Goal: Transaction & Acquisition: Purchase product/service

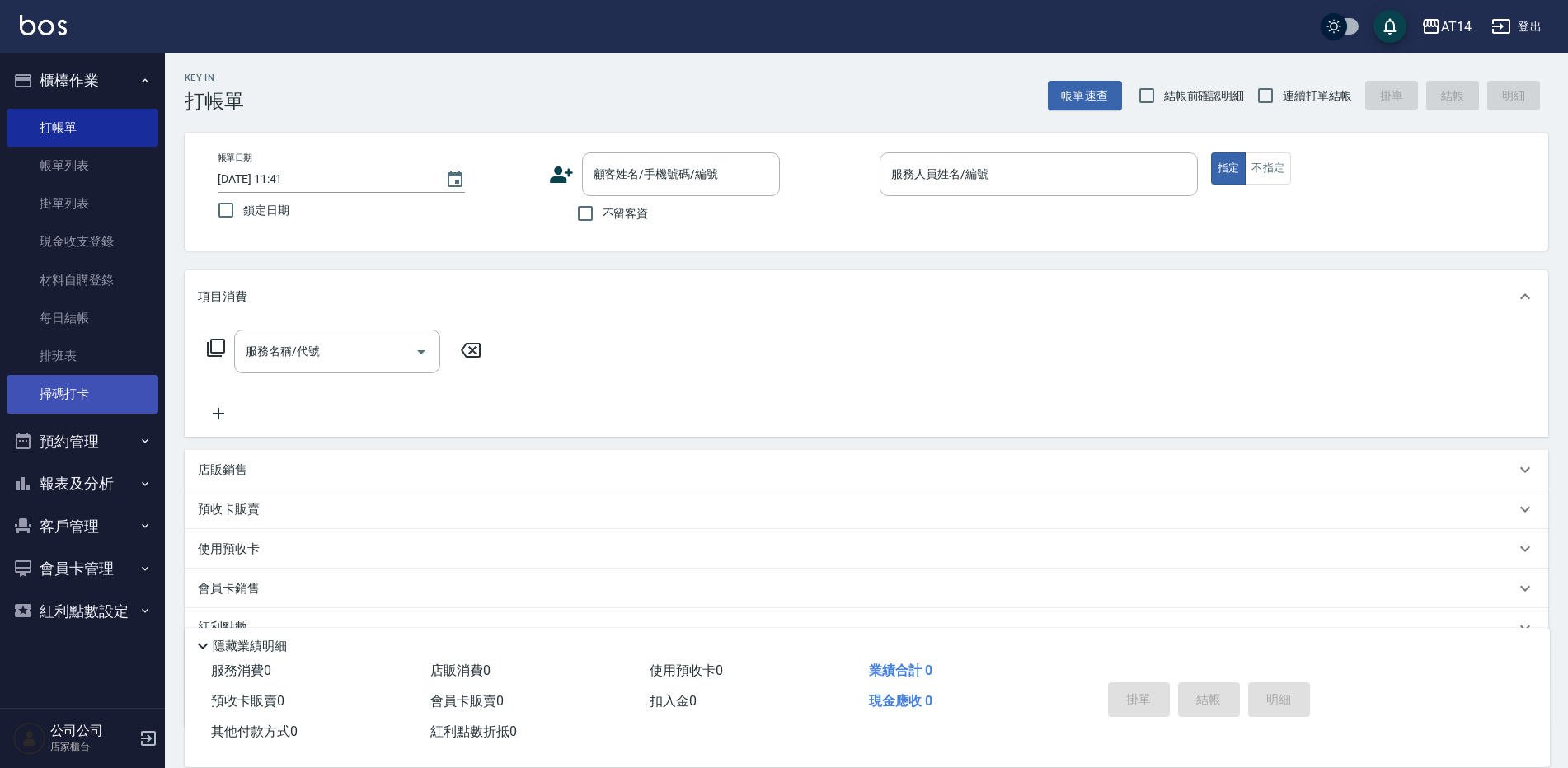
click at [74, 381] on link "掃碼打卡" at bounding box center [82, 394] width 152 height 38
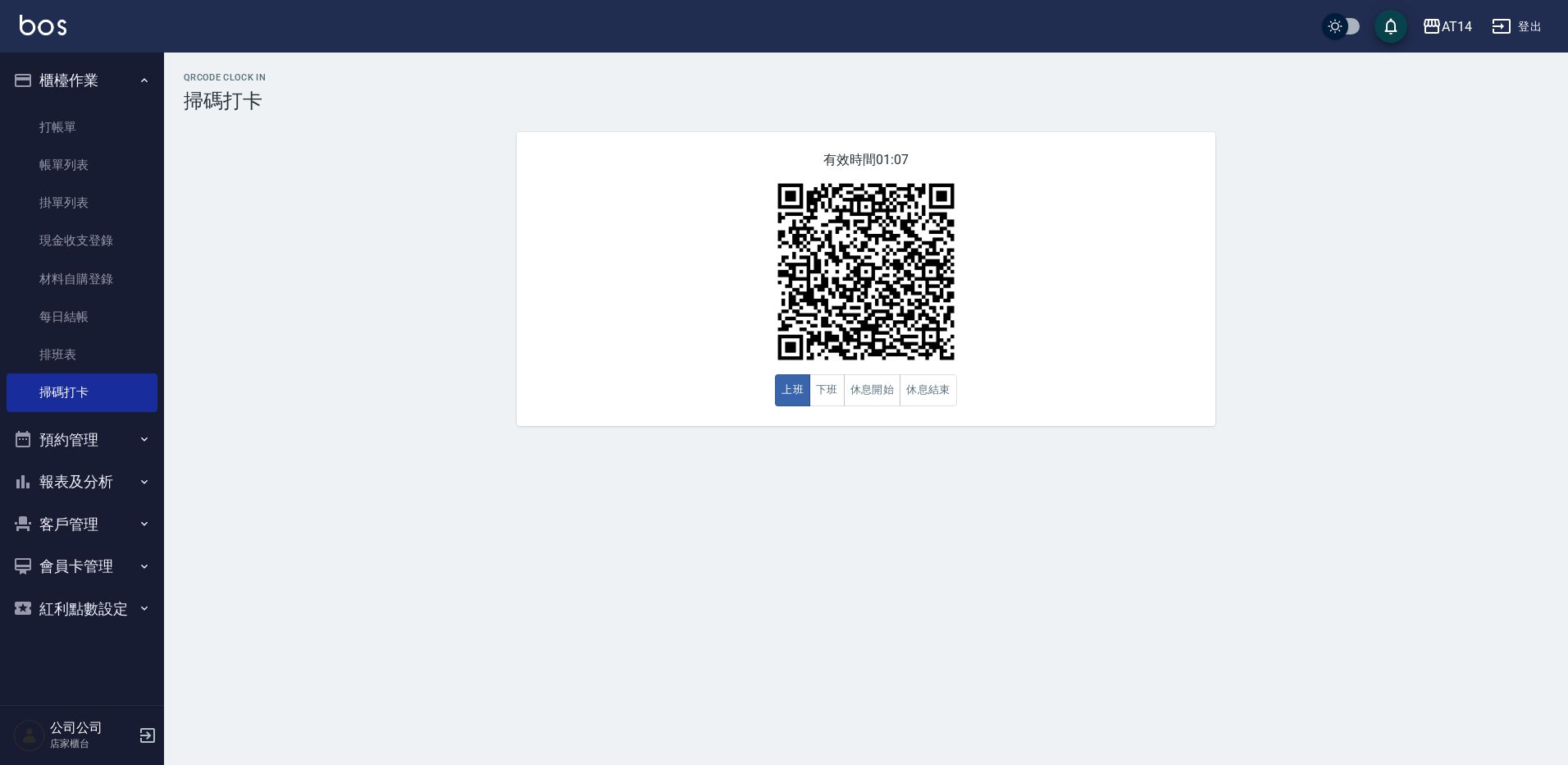
click at [71, 438] on button "預約管理" at bounding box center [82, 439] width 151 height 43
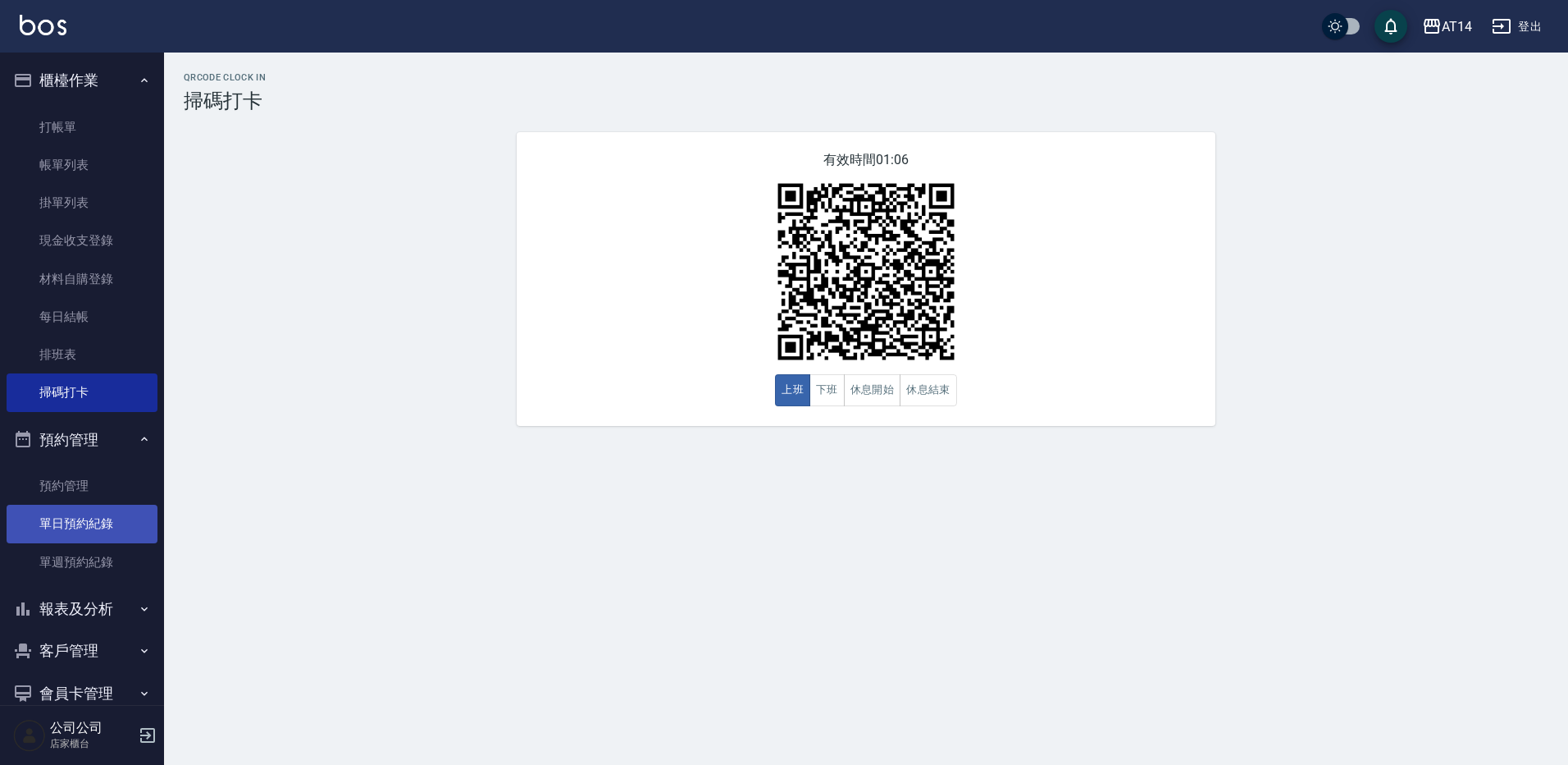
click at [83, 531] on link "單日預約紀錄" at bounding box center [82, 523] width 151 height 38
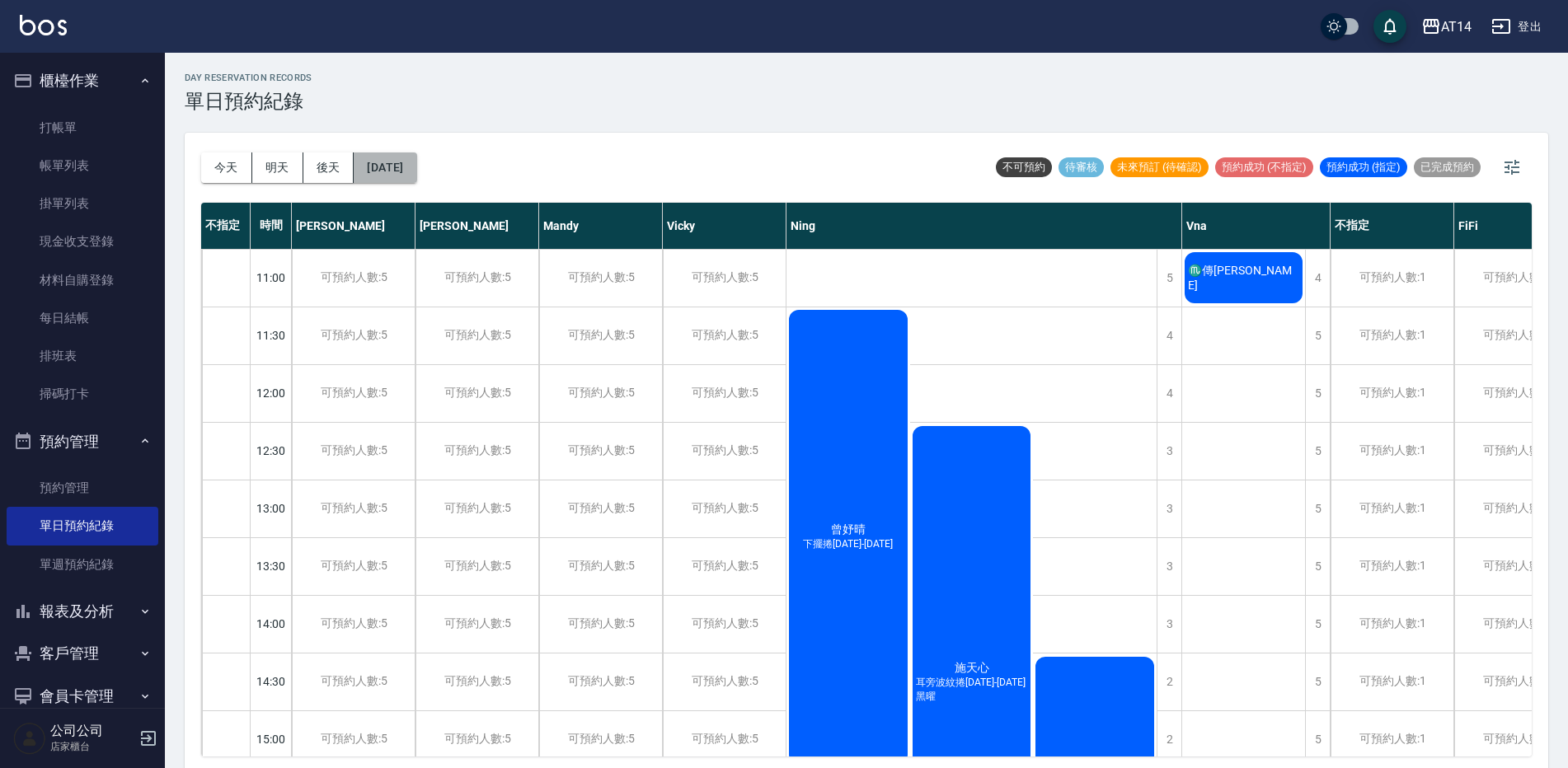
click at [386, 180] on button "[DATE]" at bounding box center [385, 168] width 63 height 30
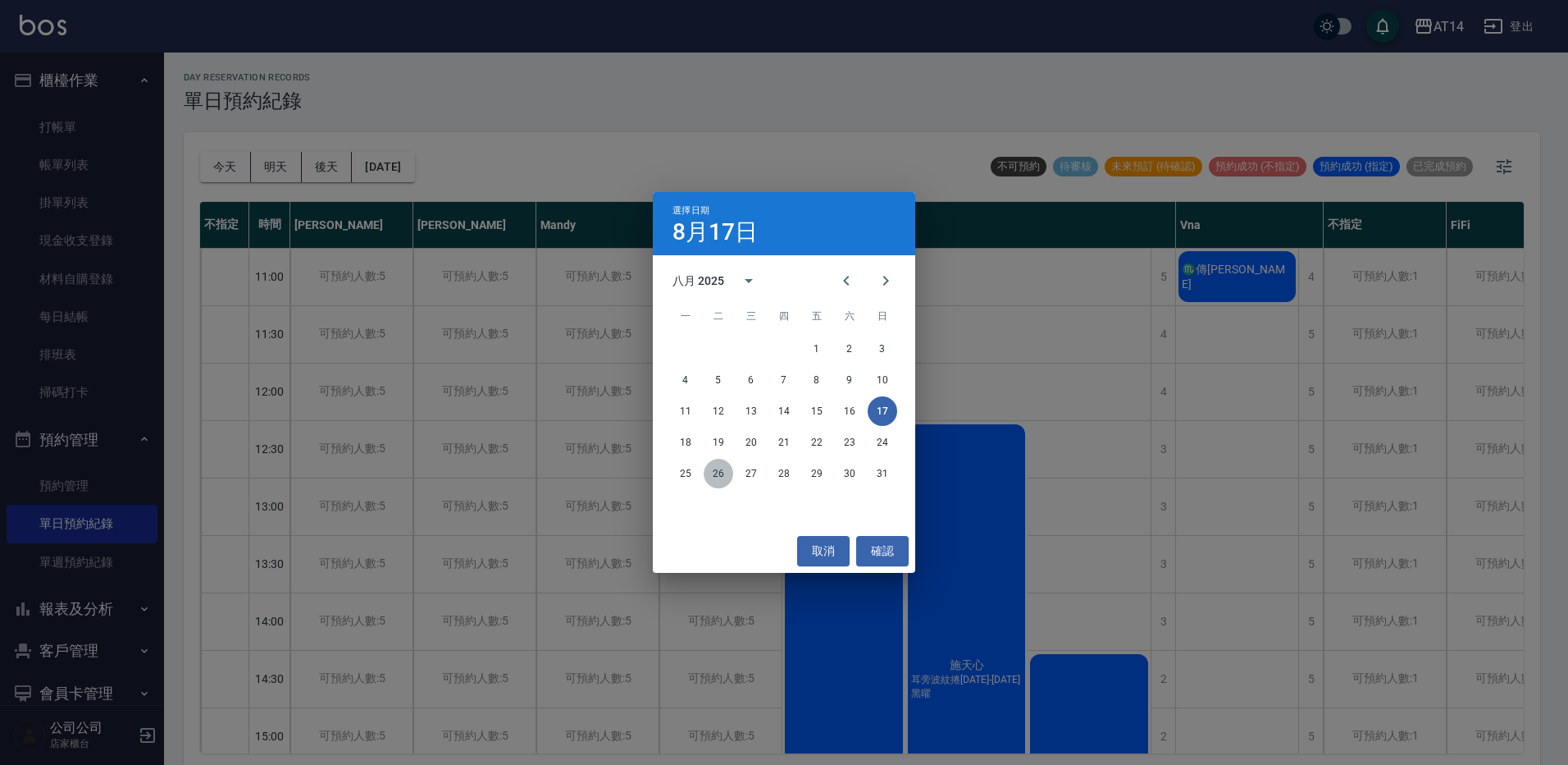
click at [724, 477] on button "26" at bounding box center [718, 473] width 30 height 30
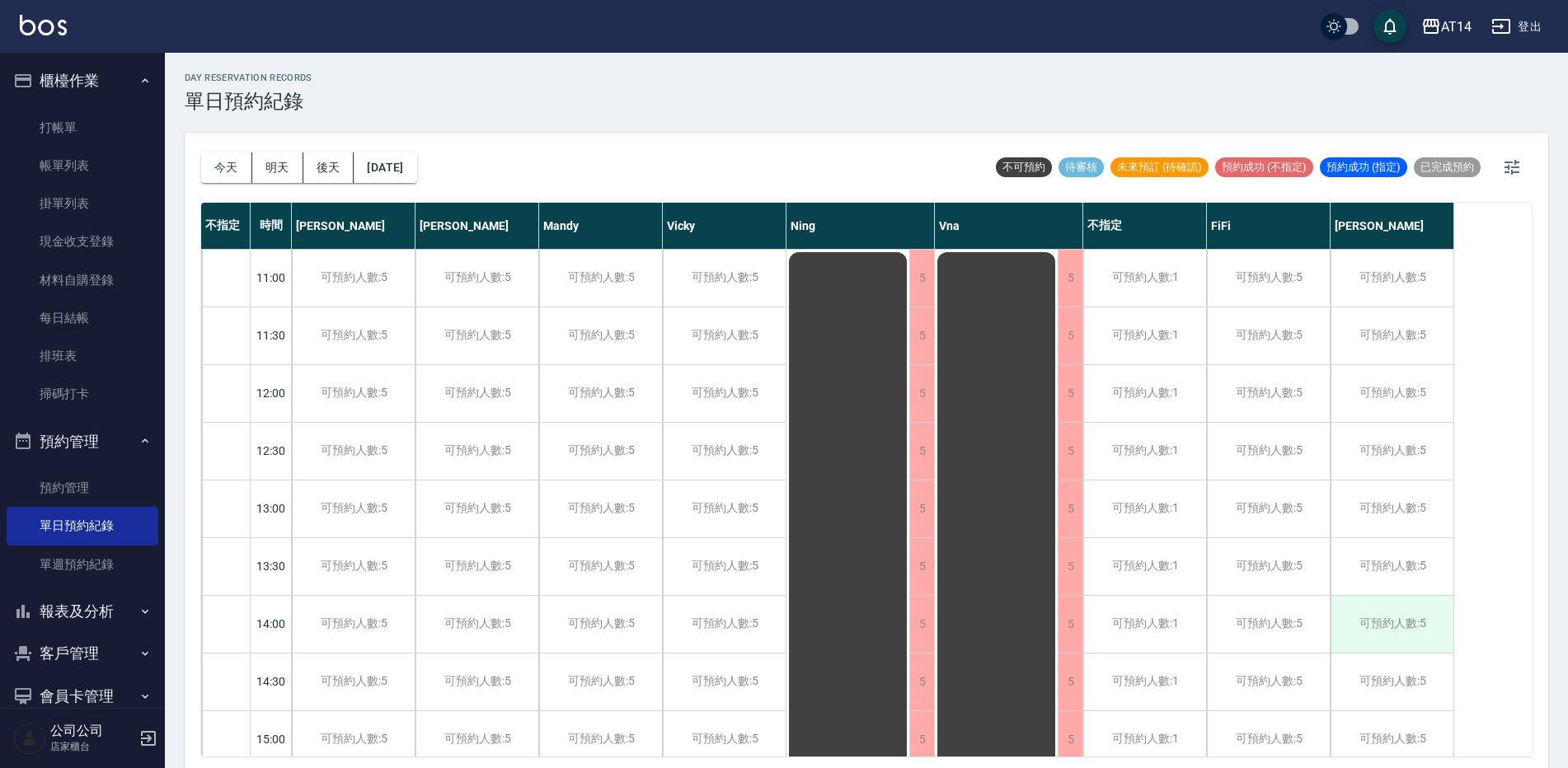
click at [1420, 630] on div "可預約人數:5" at bounding box center [1391, 624] width 123 height 57
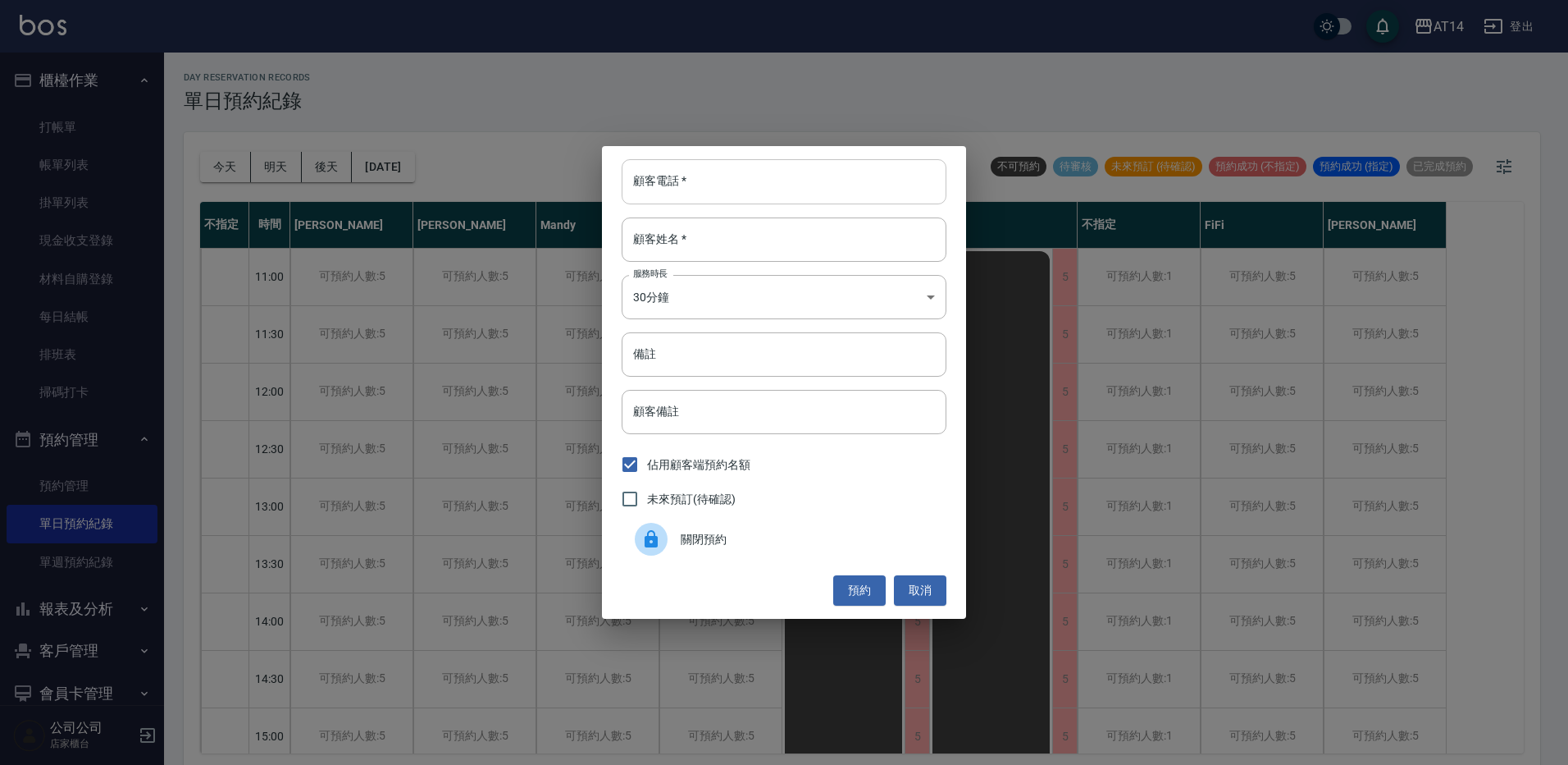
click at [750, 183] on input "顧客電話   *" at bounding box center [784, 181] width 325 height 45
type input "0902330036"
click at [714, 251] on input "顧客姓名   *" at bounding box center [784, 240] width 325 height 45
type input "[PERSON_NAME]"
click at [758, 360] on input "備註" at bounding box center [784, 354] width 325 height 45
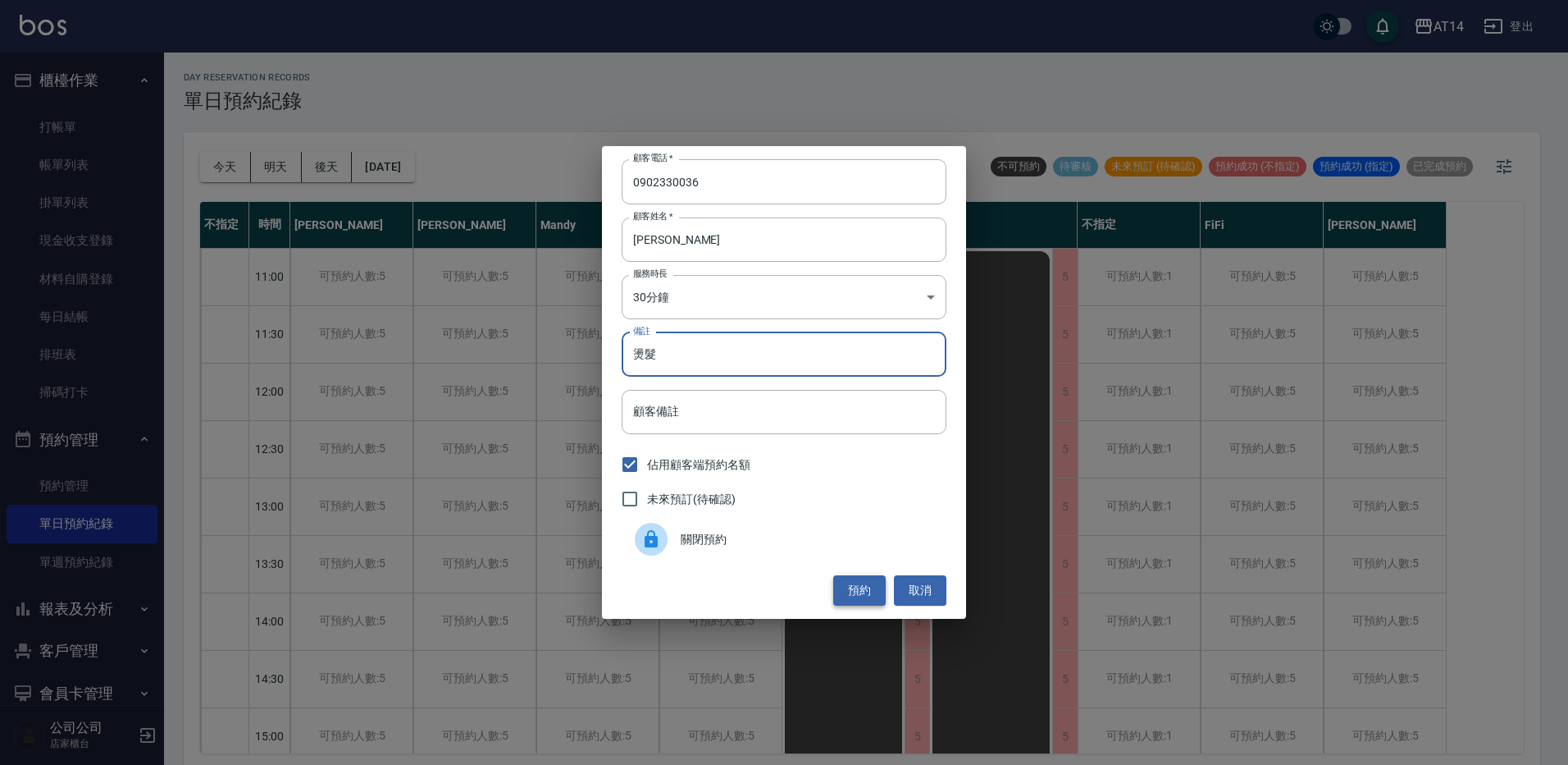
type input "燙髮"
click at [867, 594] on button "預約" at bounding box center [860, 590] width 52 height 30
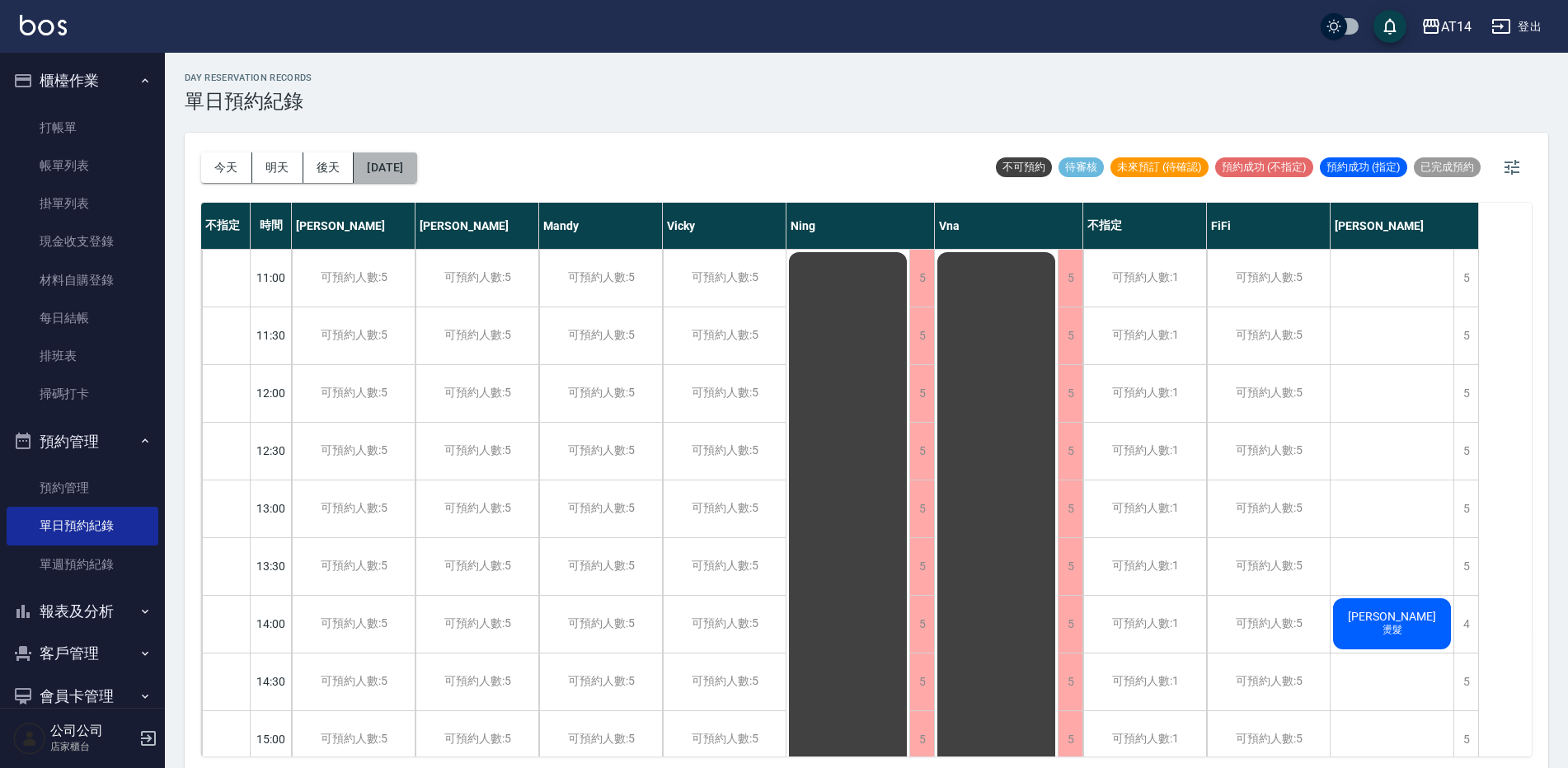
click at [380, 169] on button "[DATE]" at bounding box center [385, 168] width 63 height 30
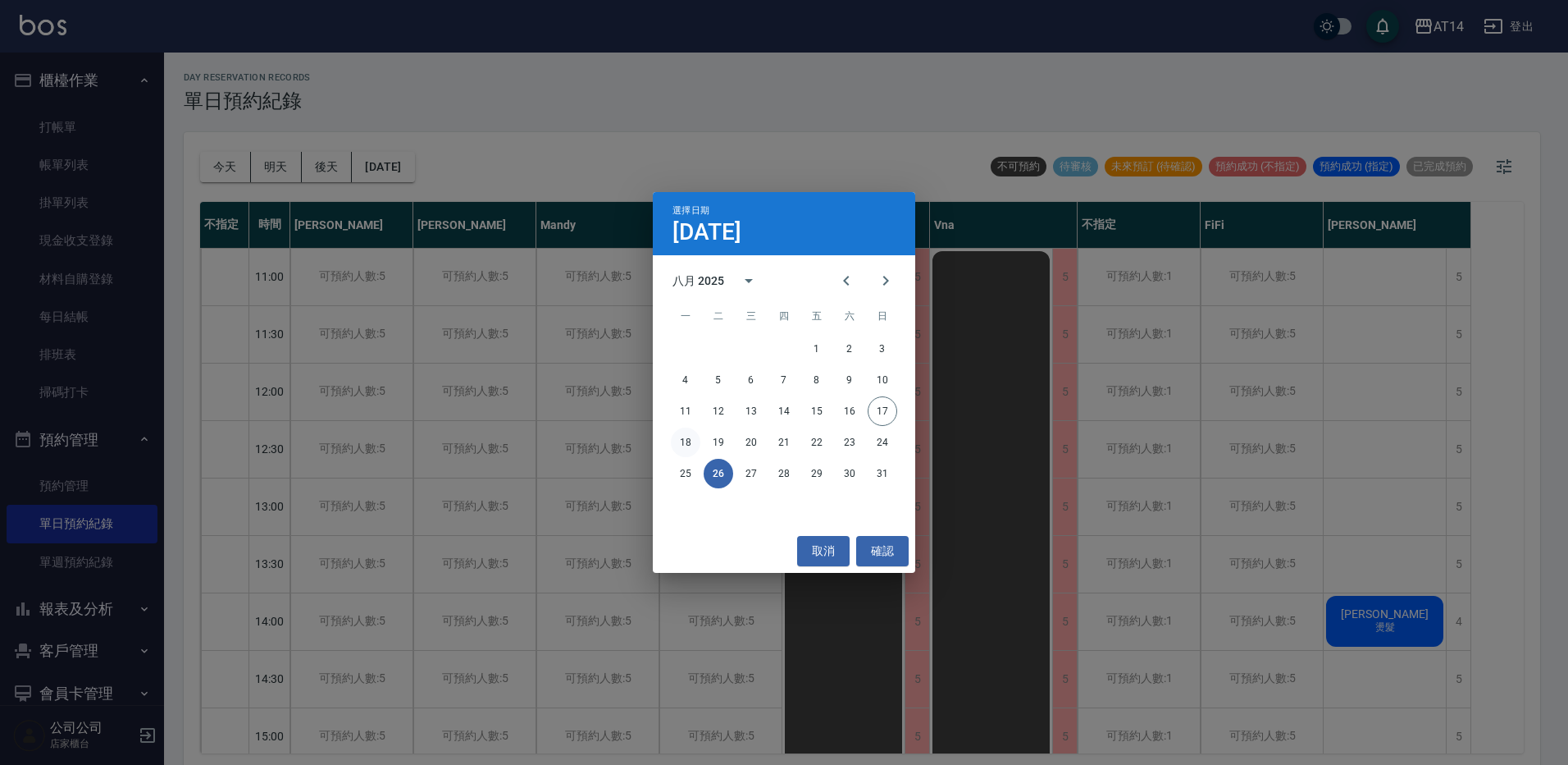
click at [688, 446] on button "18" at bounding box center [685, 442] width 30 height 30
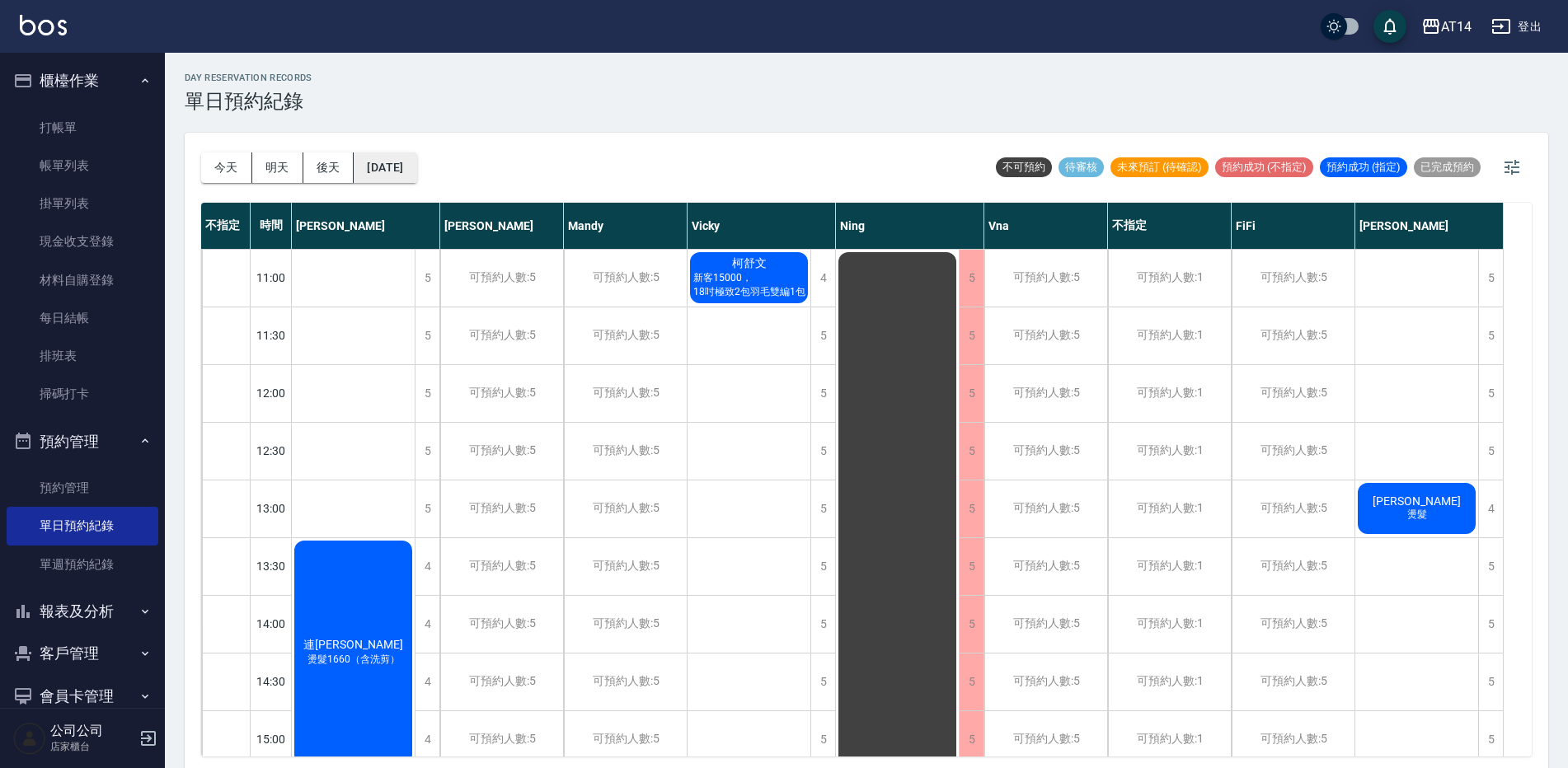
click at [413, 174] on button "[DATE]" at bounding box center [385, 168] width 63 height 30
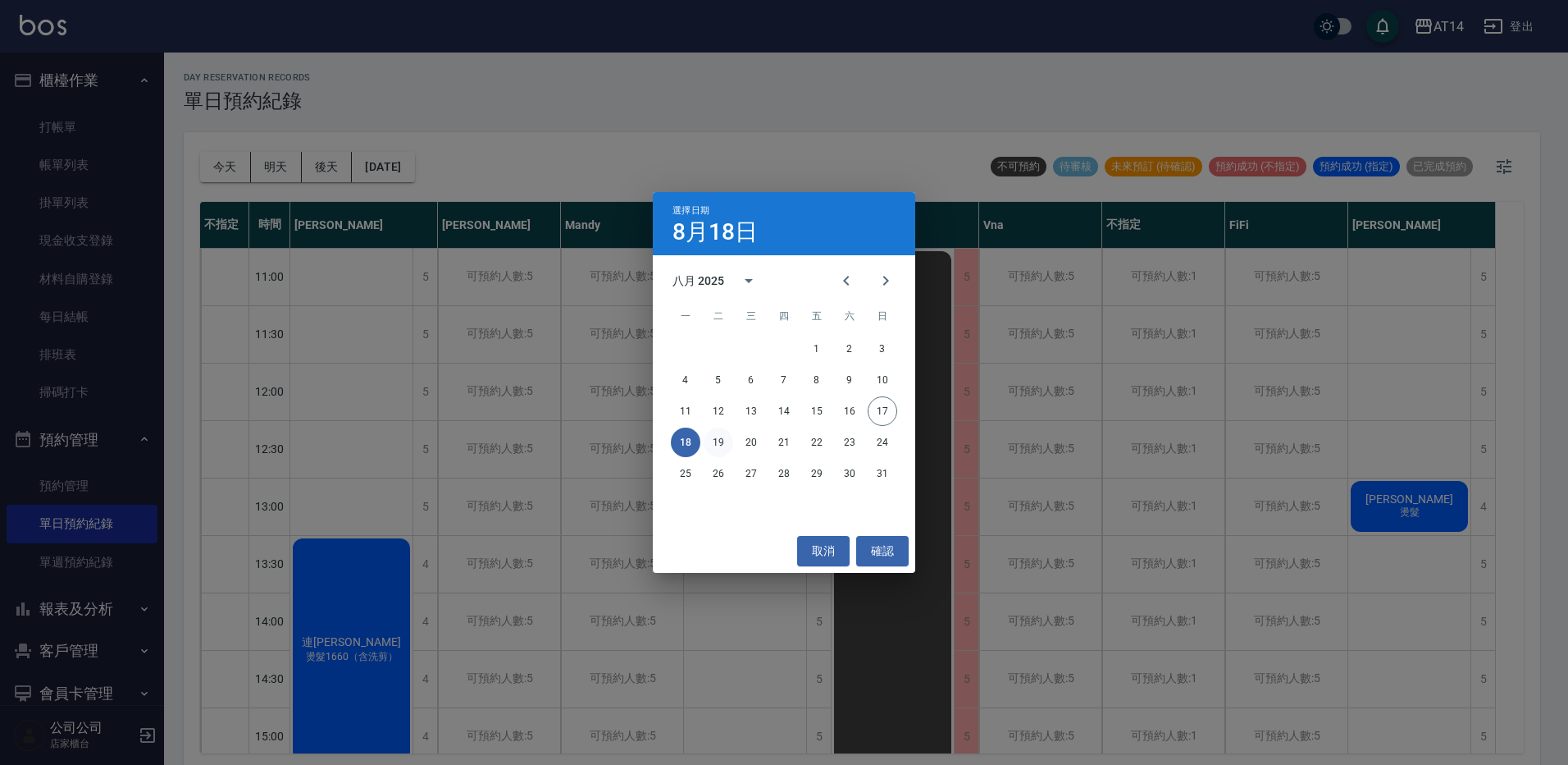
click at [715, 444] on button "19" at bounding box center [718, 442] width 30 height 30
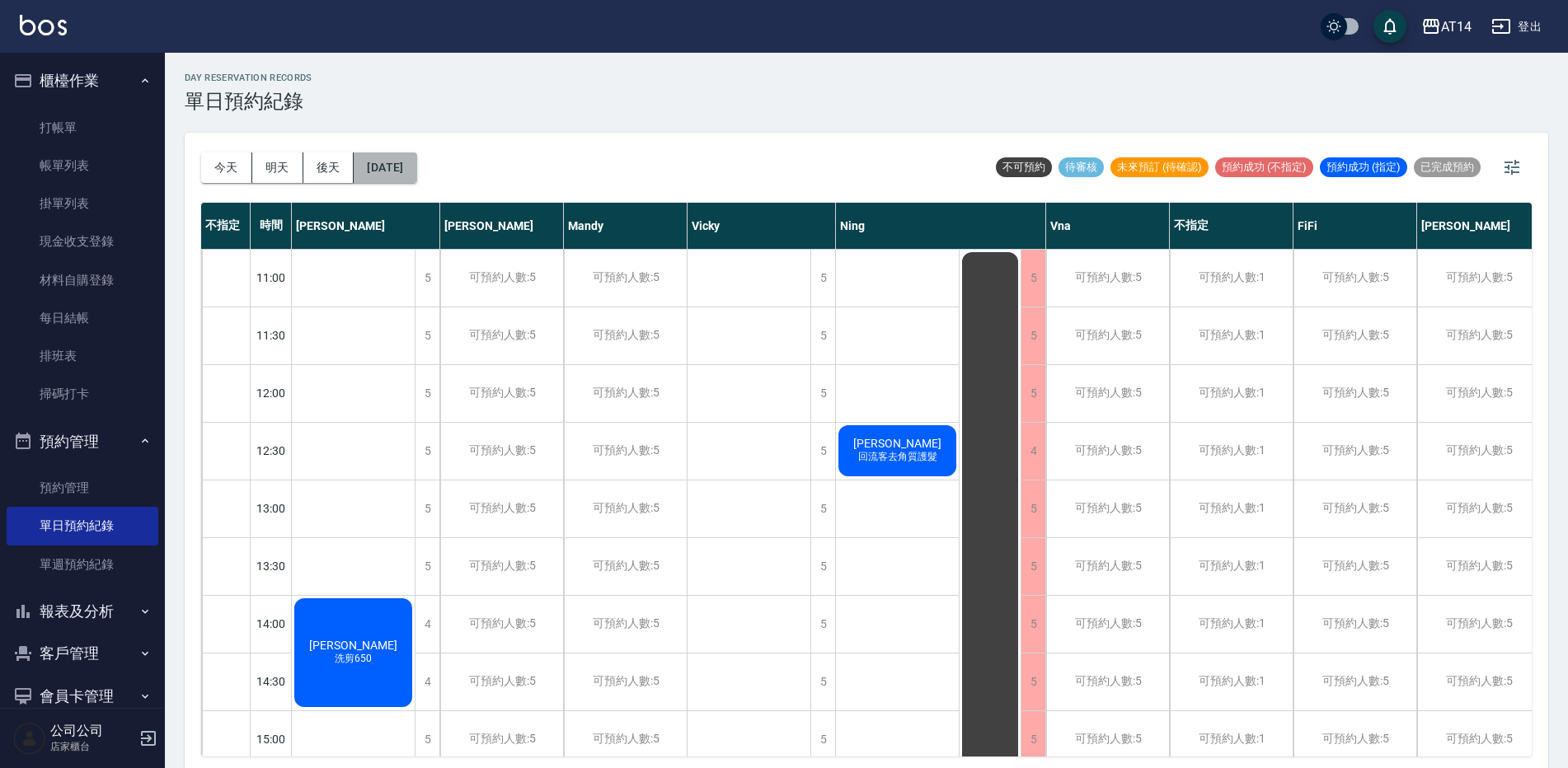
click at [416, 166] on button "[DATE]" at bounding box center [385, 168] width 63 height 30
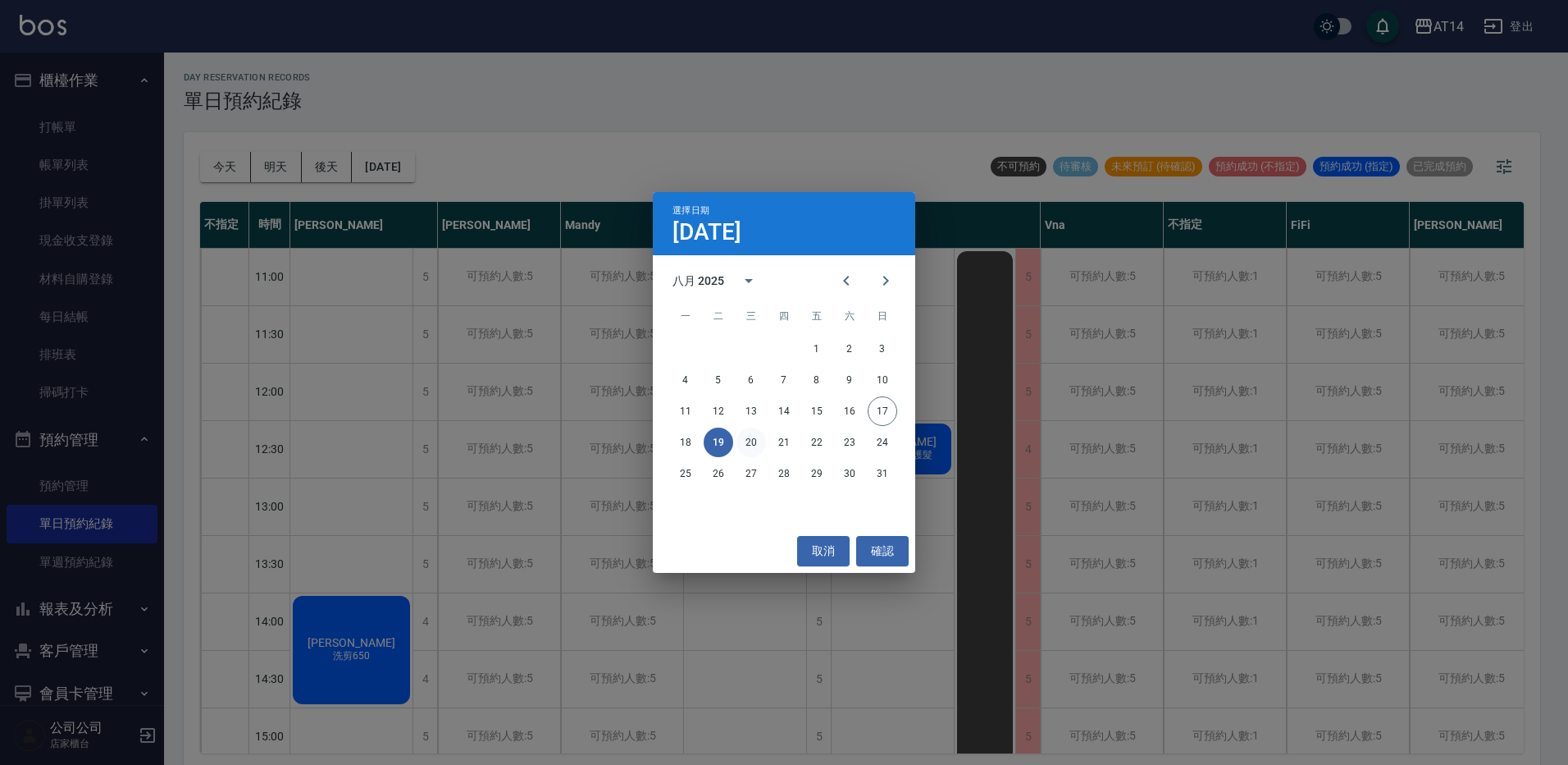
click at [762, 444] on button "20" at bounding box center [751, 442] width 30 height 30
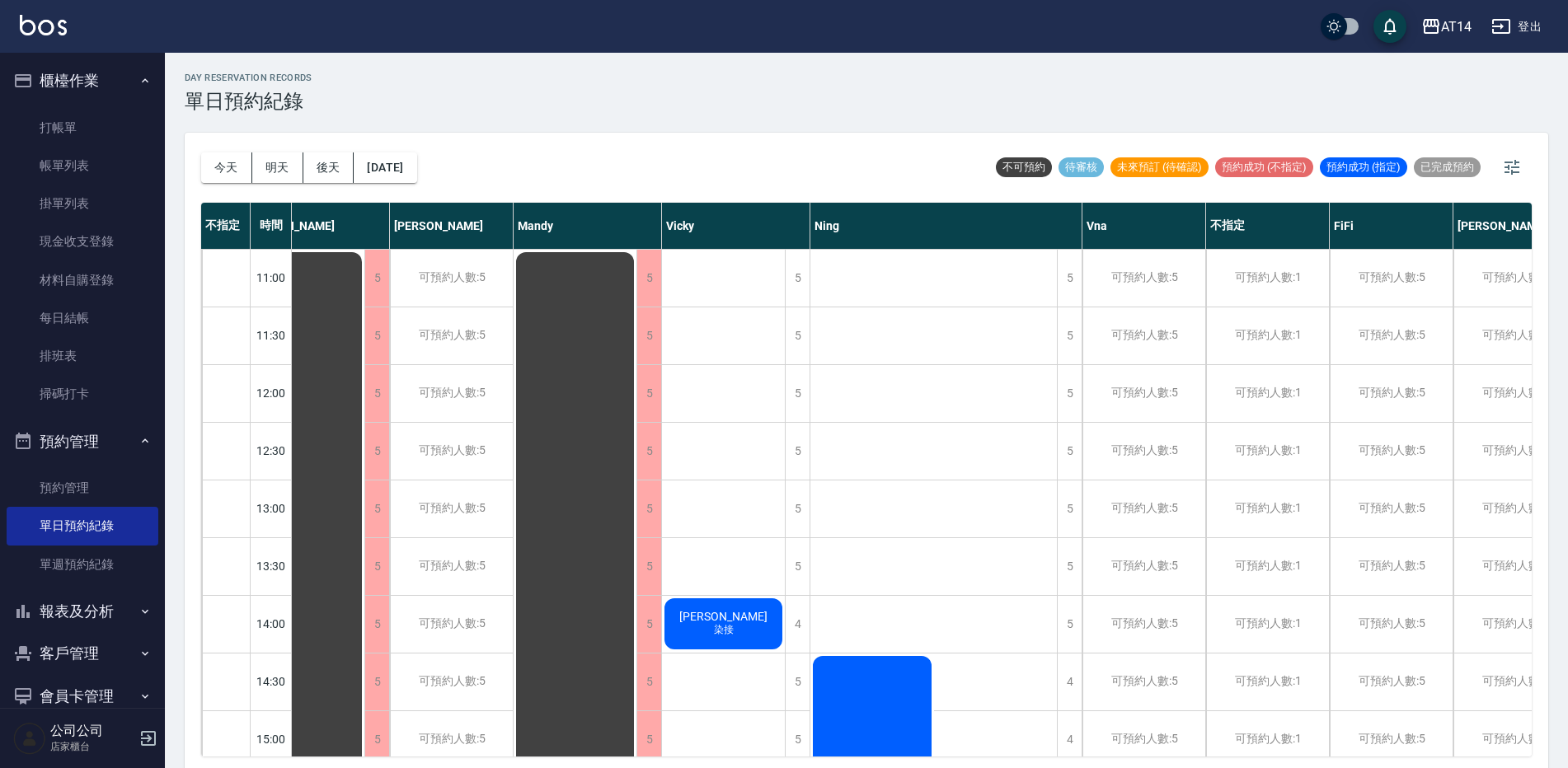
scroll to position [0, 104]
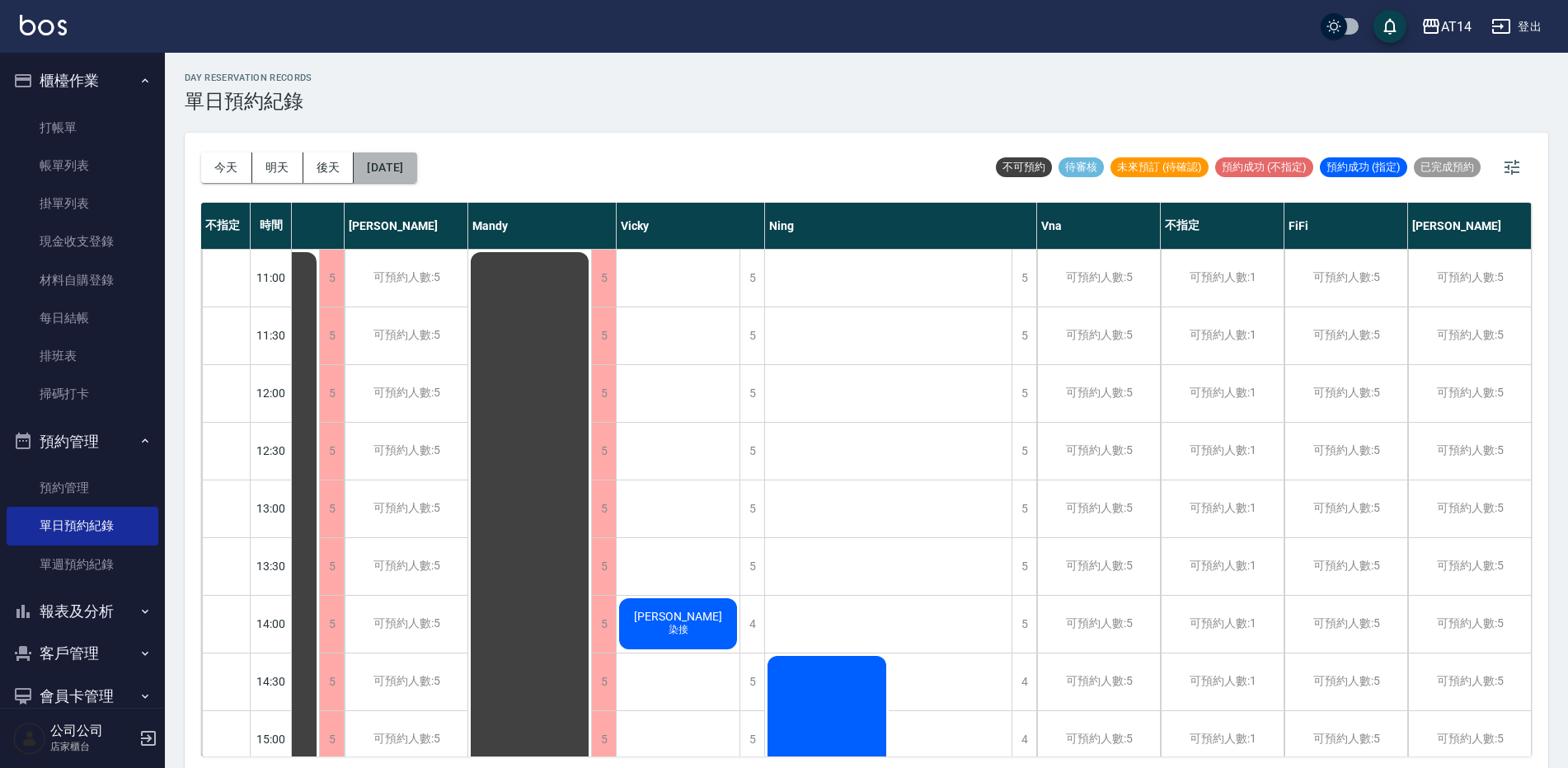
click at [376, 166] on button "[DATE]" at bounding box center [385, 168] width 63 height 30
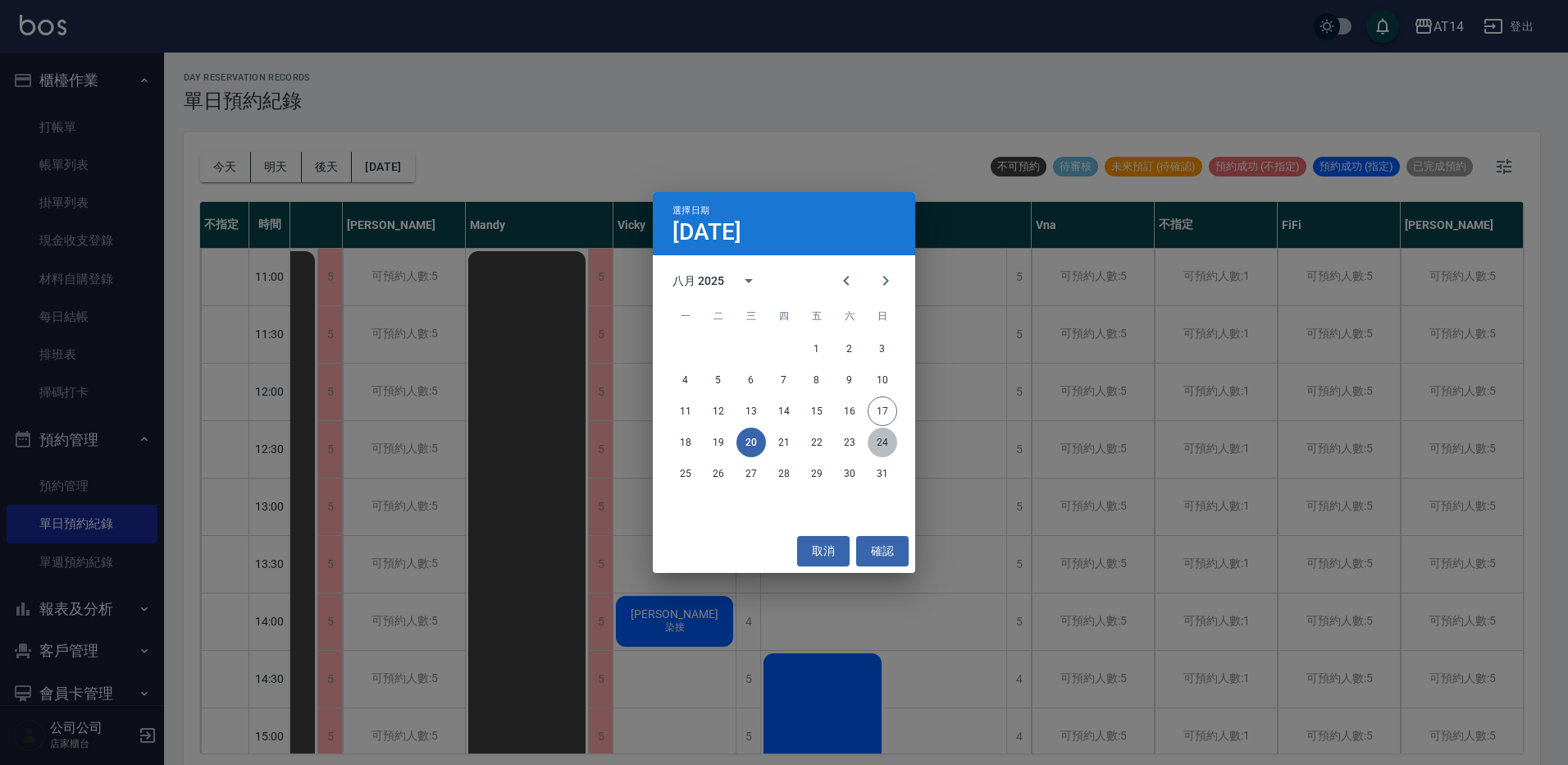
click at [883, 442] on button "24" at bounding box center [882, 442] width 30 height 30
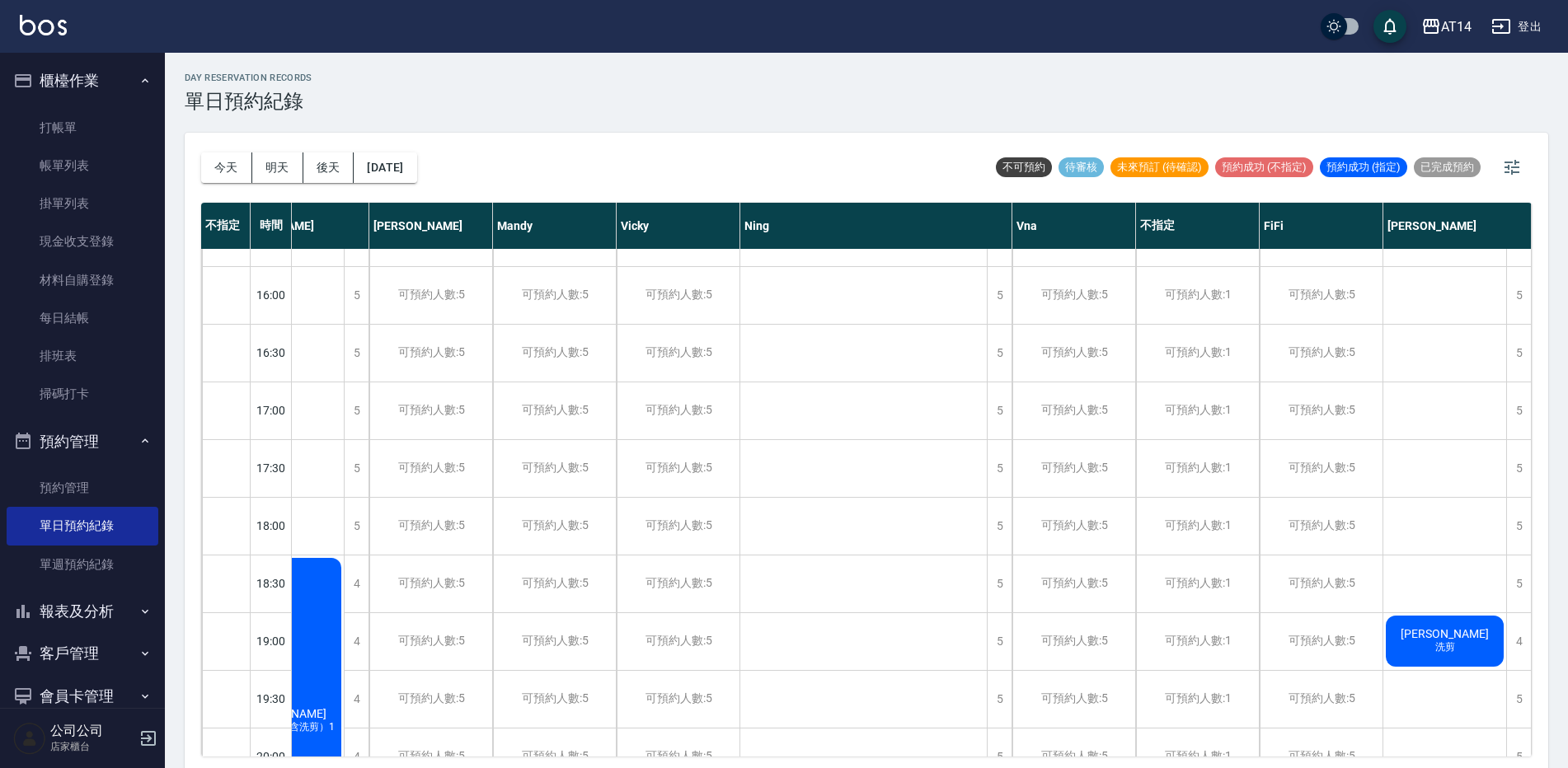
scroll to position [717, 79]
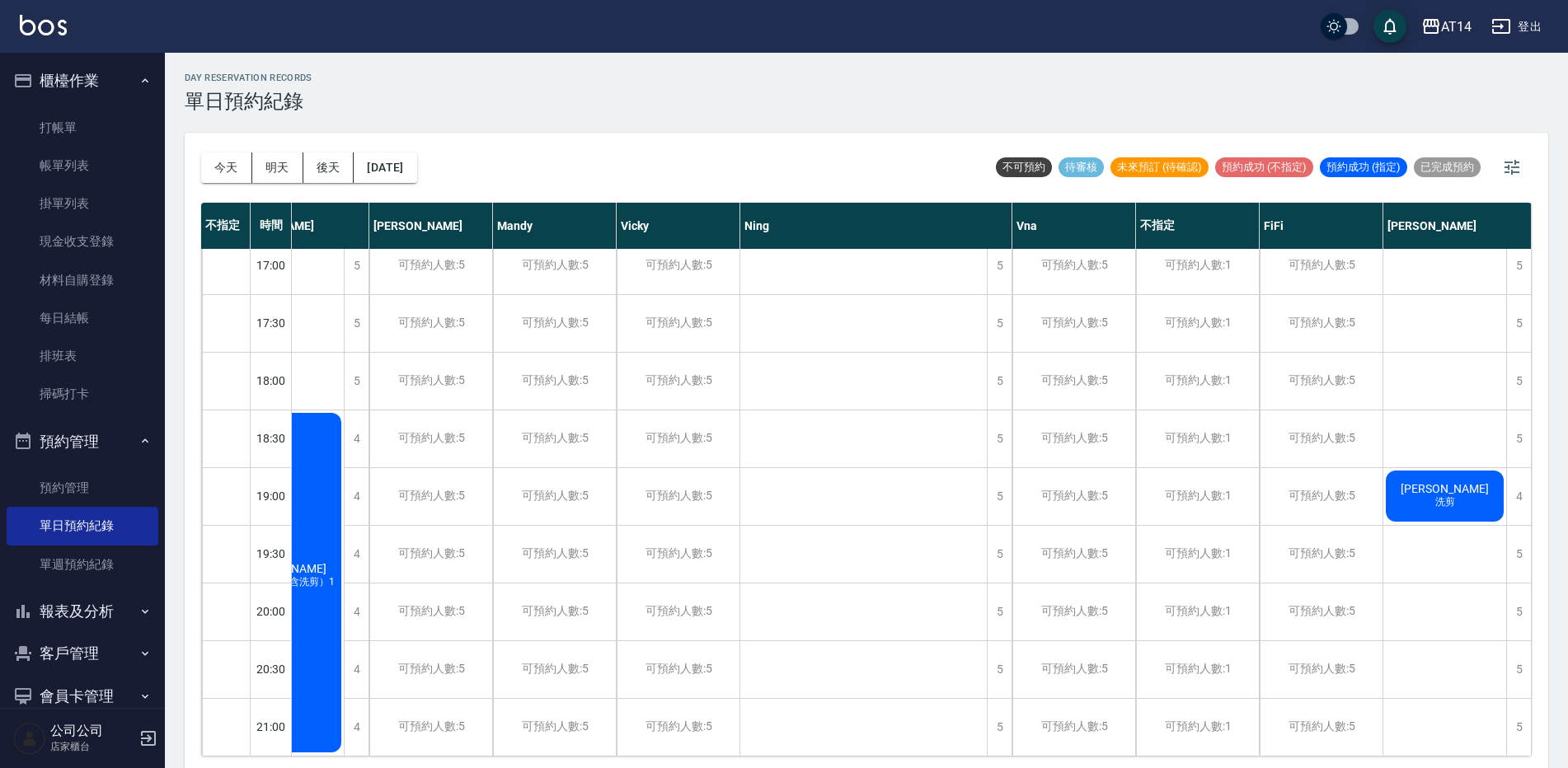
click at [226, 169] on button "今天" at bounding box center [226, 168] width 51 height 30
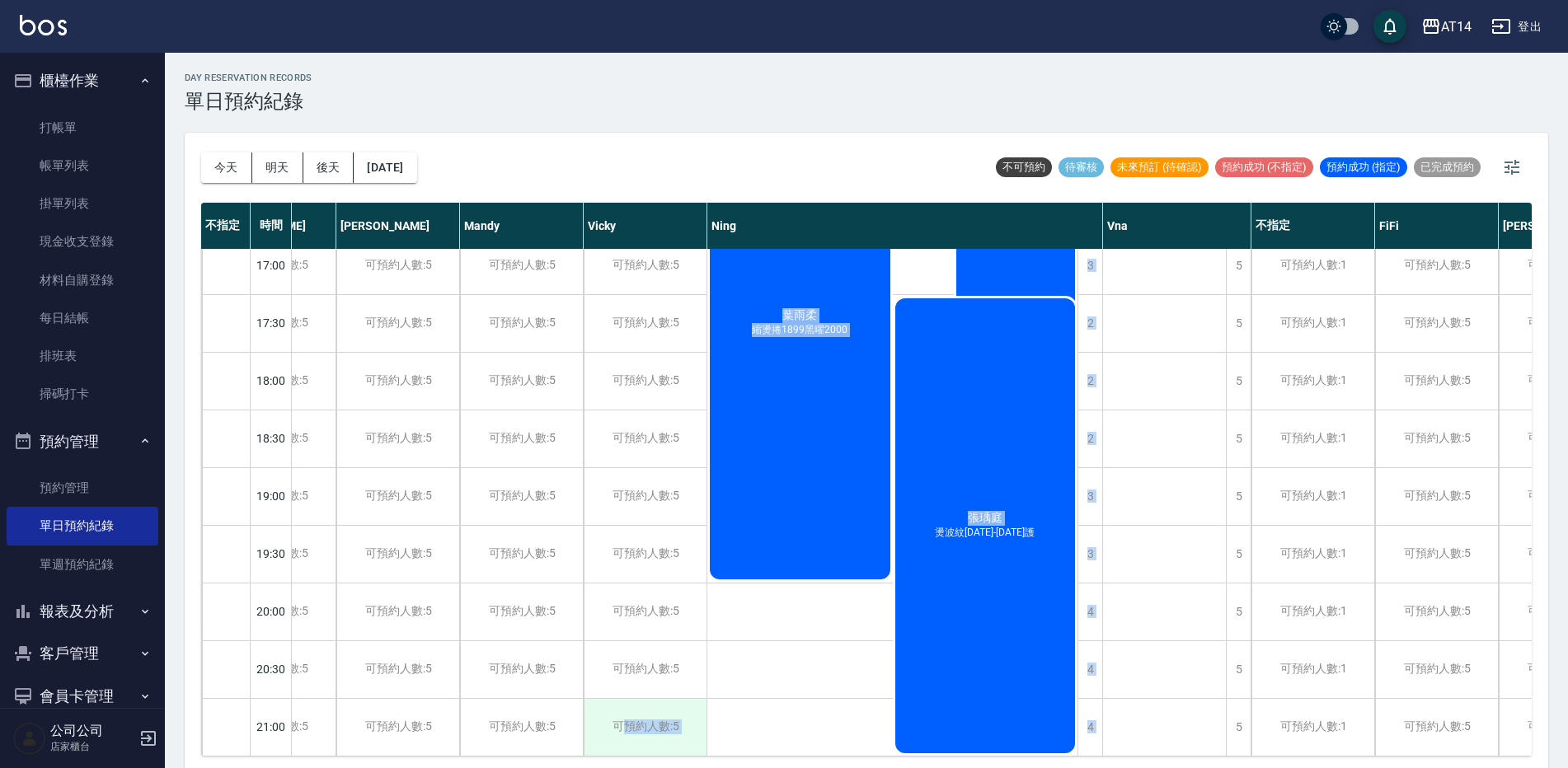
drag, startPoint x: 752, startPoint y: 738, endPoint x: 618, endPoint y: 716, distance: 135.8
click at [618, 716] on div "11:00 11:30 12:00 12:30 13:00 13:30 14:00 14:30 15:00 15:30 16:00 16:30 17:00 1…" at bounding box center [872, 150] width 1500 height 1212
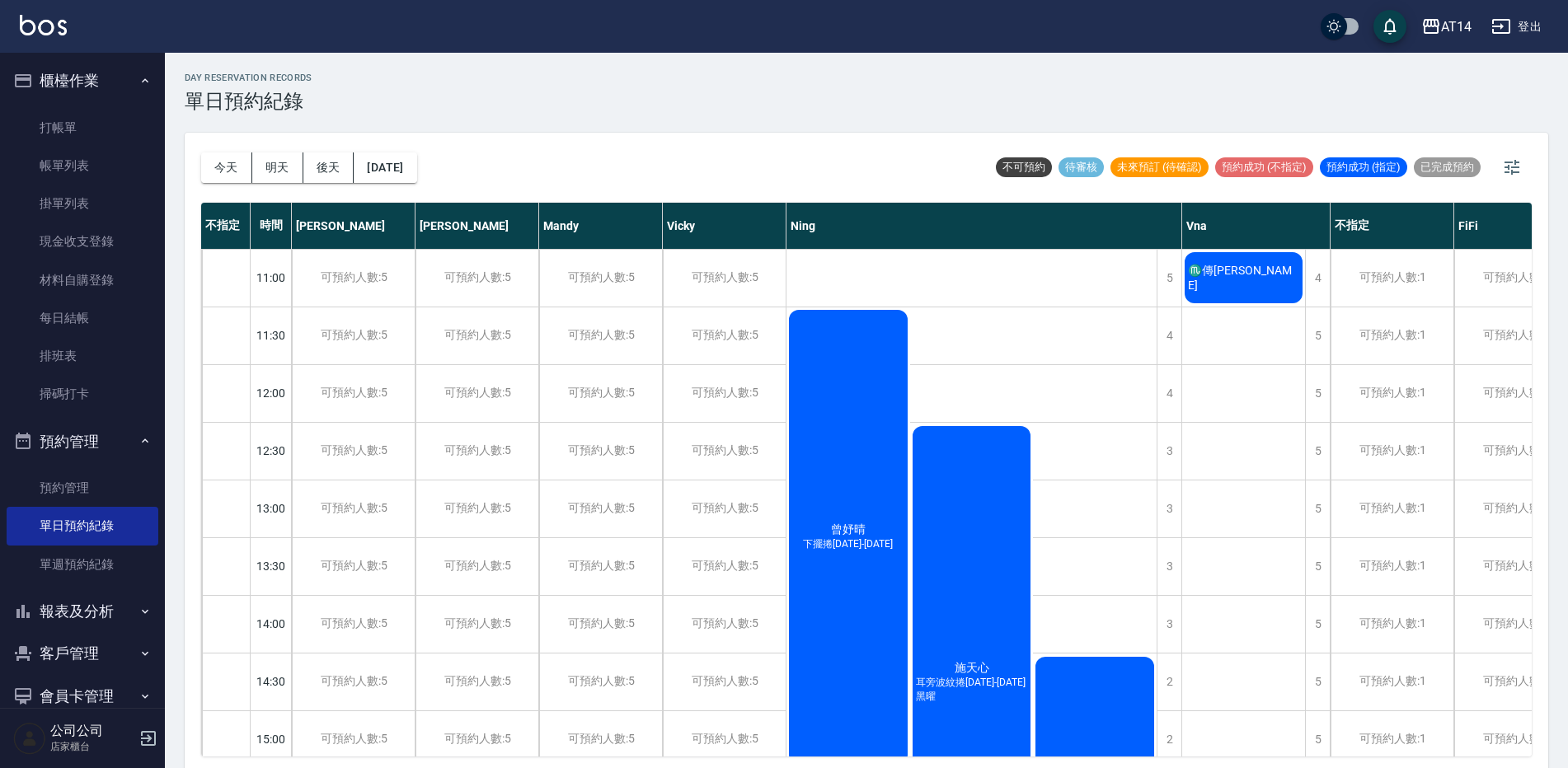
click at [833, 99] on div "day Reservation records 單日預約紀錄" at bounding box center [866, 93] width 1363 height 41
click at [108, 127] on link "打帳單" at bounding box center [82, 127] width 152 height 38
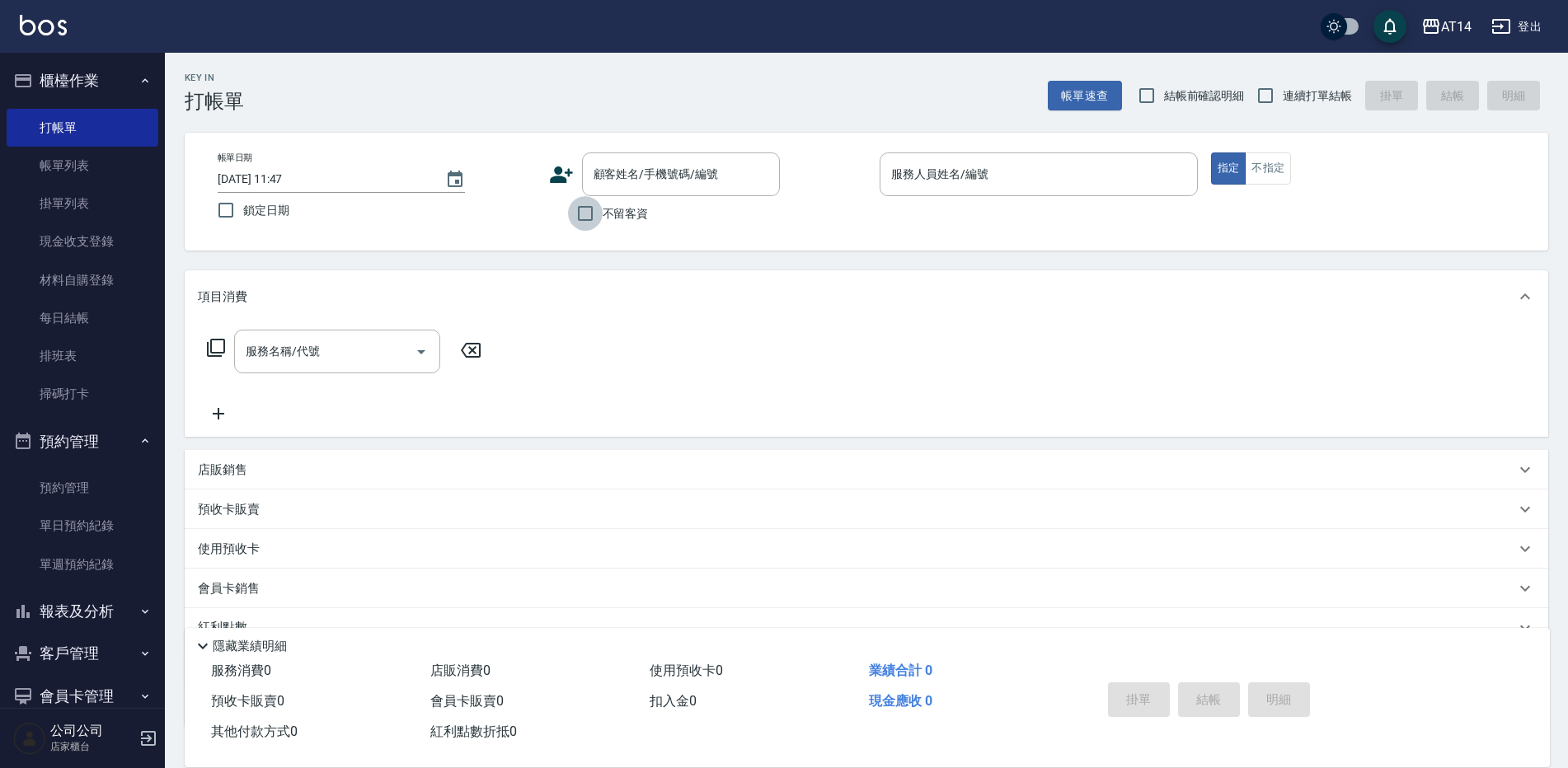
click at [580, 214] on input "不留客資" at bounding box center [585, 213] width 35 height 35
checkbox input "true"
click at [919, 180] on input "服務人員姓名/編號" at bounding box center [1039, 174] width 303 height 29
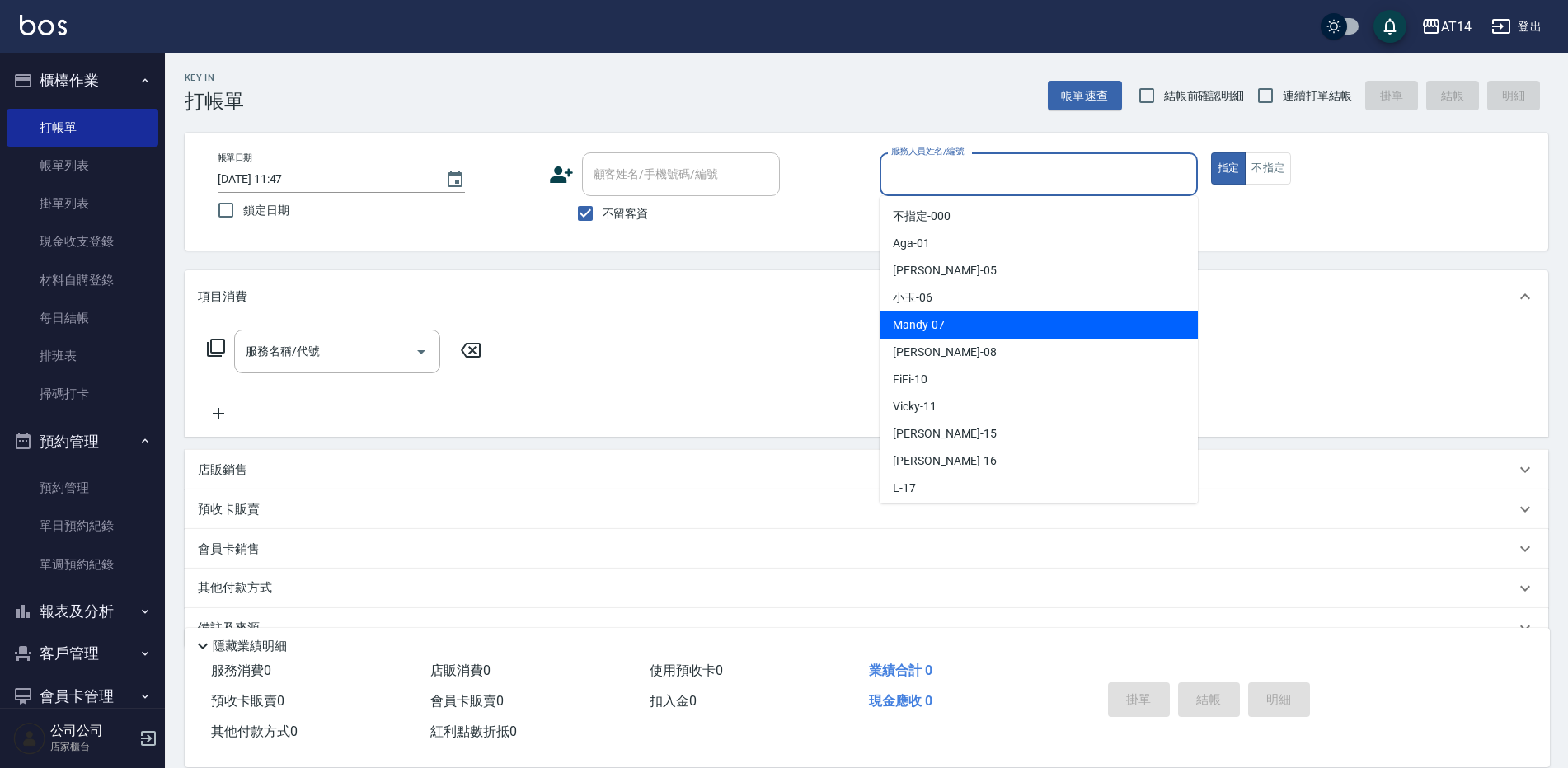
click at [902, 315] on div "Mandy -07" at bounding box center [1039, 325] width 319 height 27
type input "Mandy-07"
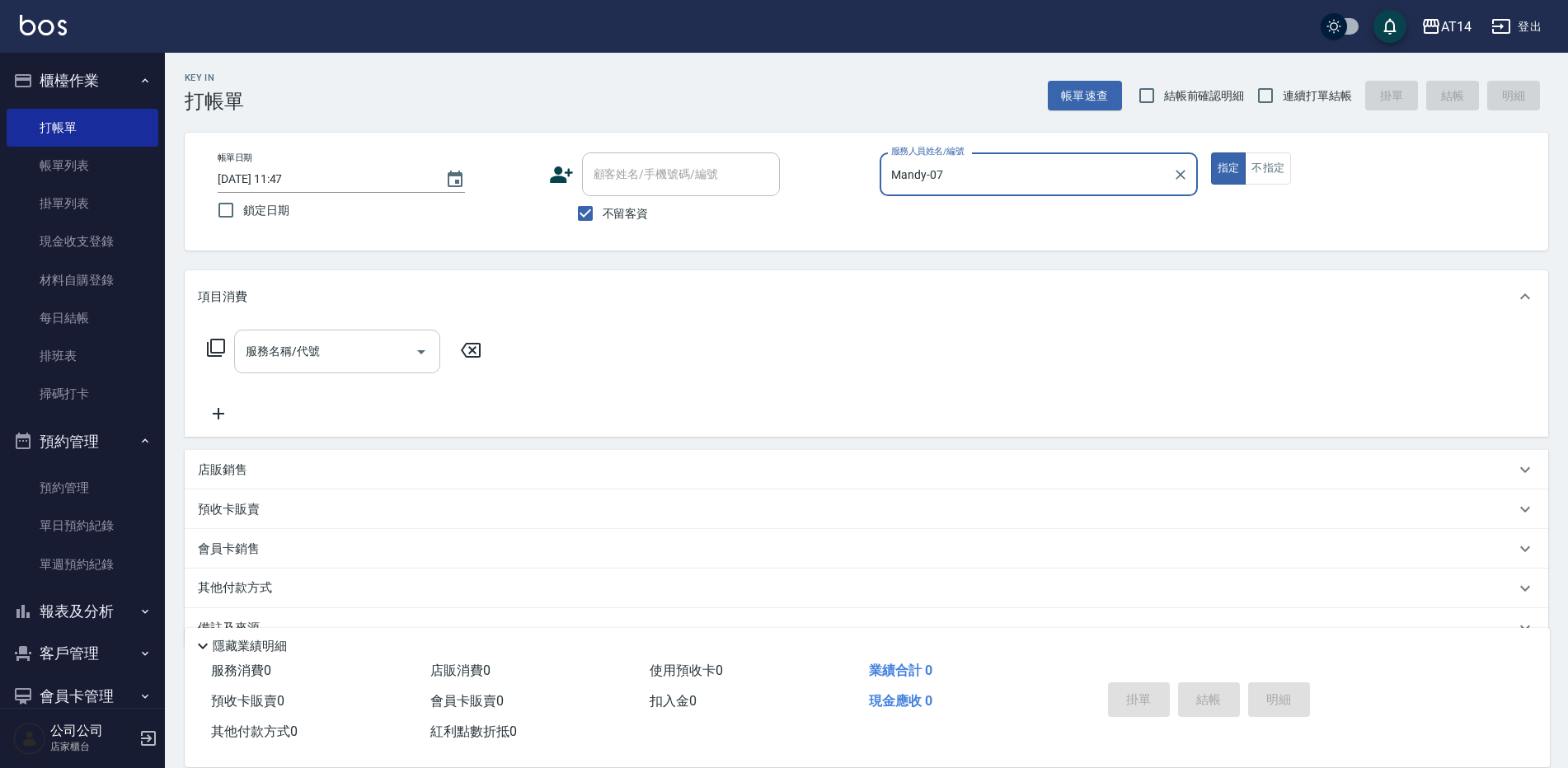
click at [423, 343] on icon "Open" at bounding box center [421, 351] width 19 height 19
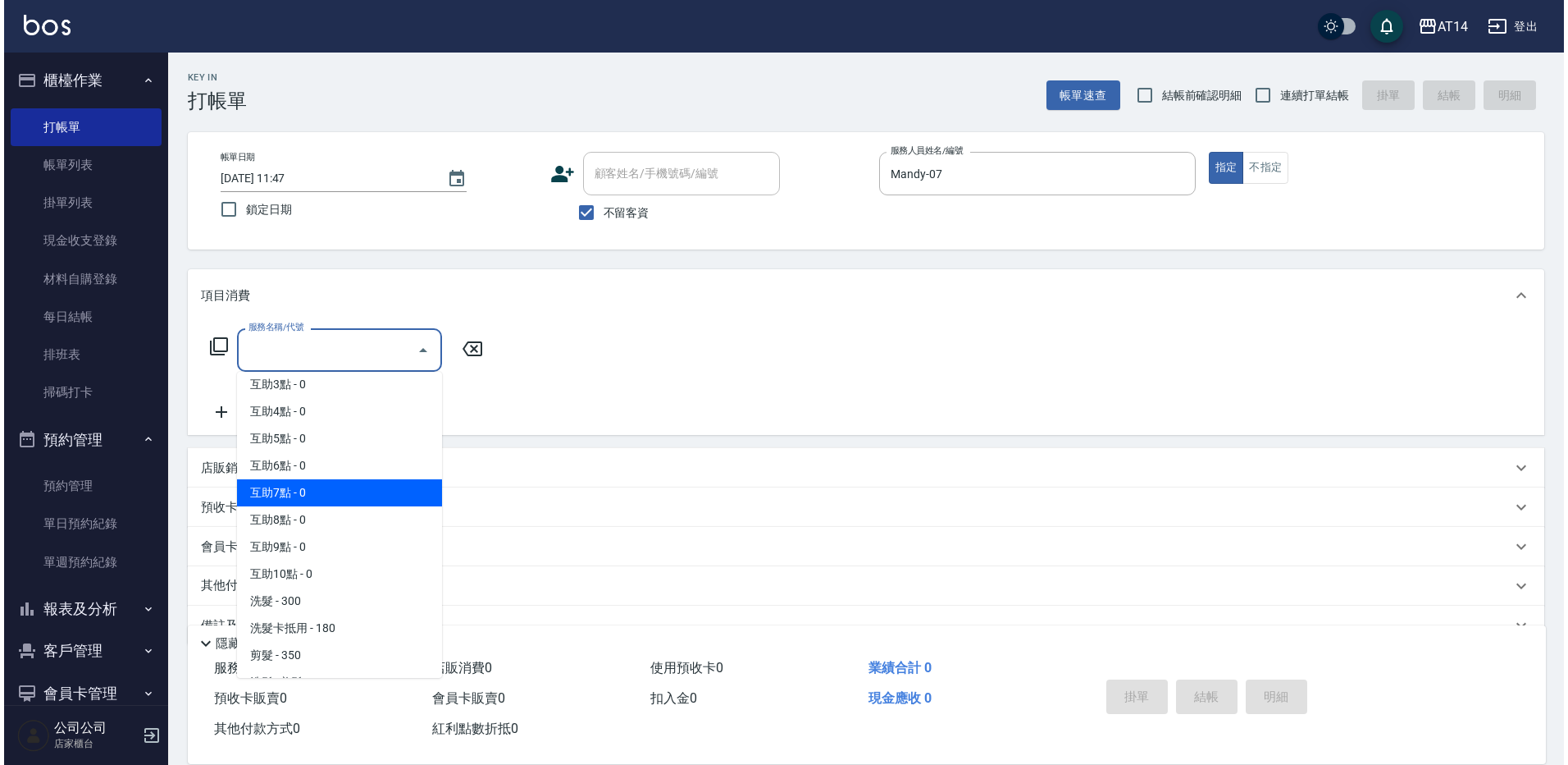
scroll to position [164, 0]
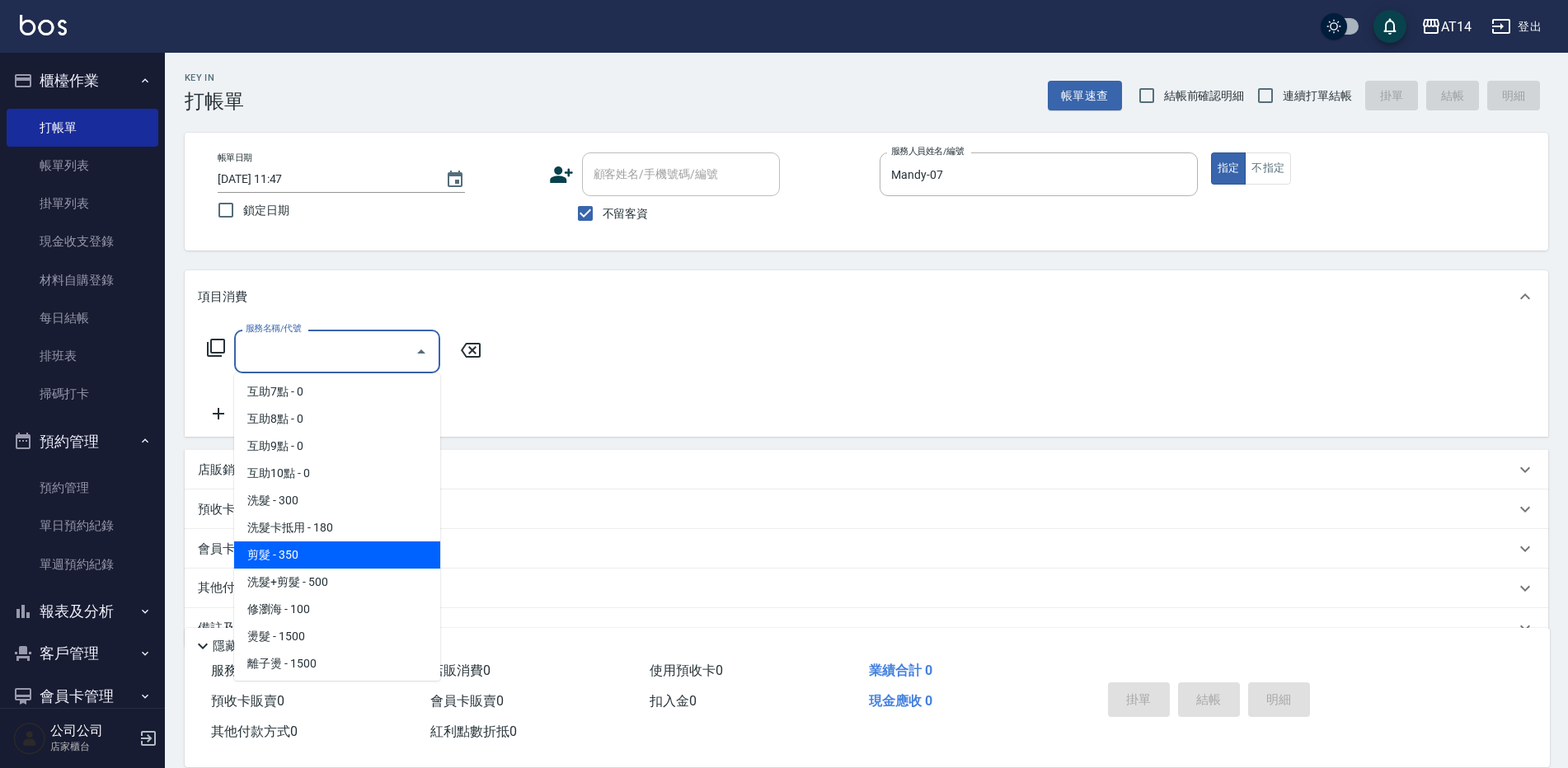
click at [320, 550] on span "剪髮 - 350" at bounding box center [336, 555] width 206 height 27
type input "剪髮(021)"
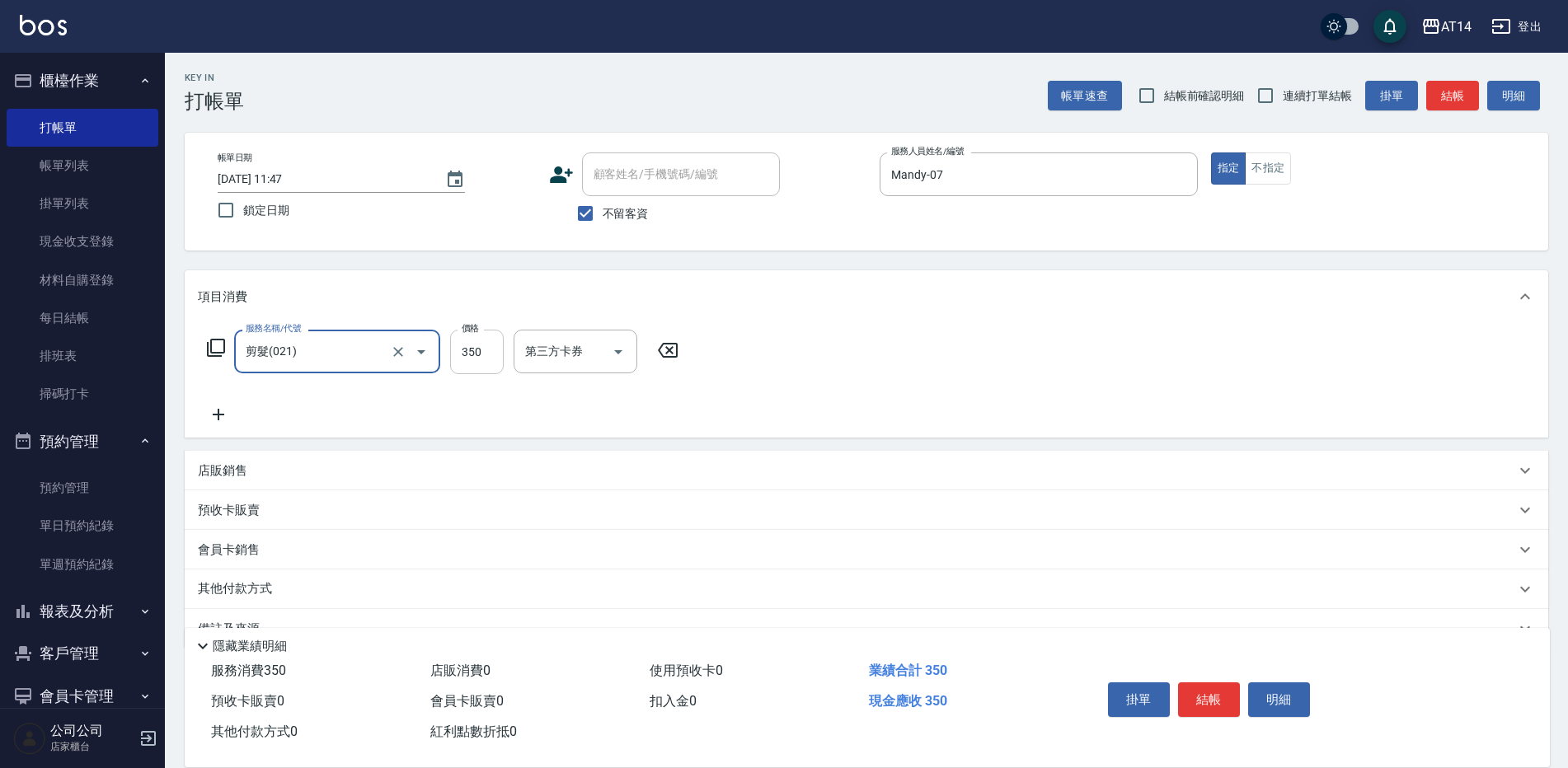
click at [486, 350] on input "350" at bounding box center [476, 351] width 53 height 45
type input "300"
click at [1211, 693] on button "結帳" at bounding box center [1208, 699] width 62 height 35
